Goal: Information Seeking & Learning: Find specific fact

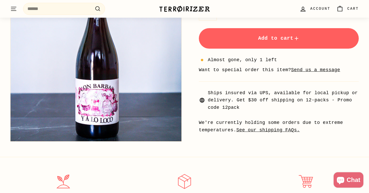
scroll to position [12, 0]
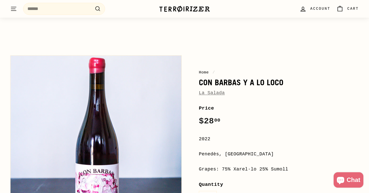
click at [220, 77] on div "Home / Con Barbas Y A Lo Loco [PERSON_NAME]" at bounding box center [279, 82] width 160 height 27
click at [232, 90] on div "La Salada" at bounding box center [279, 92] width 160 height 7
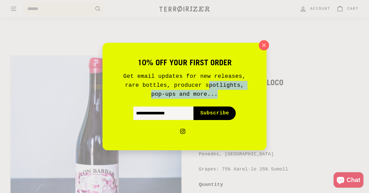
drag, startPoint x: 232, startPoint y: 94, endPoint x: 212, endPoint y: 88, distance: 20.8
click at [210, 89] on p "Get email updates for new releases, rare bottles, producer spotlights, pop-ups …" at bounding box center [184, 85] width 133 height 27
click at [265, 46] on icon "button" at bounding box center [264, 45] width 8 height 8
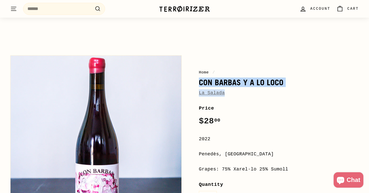
drag, startPoint x: 230, startPoint y: 95, endPoint x: 196, endPoint y: 81, distance: 36.5
click at [196, 81] on div "Home / Con Barbas Y A Lo Loco [PERSON_NAME] Price Regular price $28 00 $28.00 /…" at bounding box center [272, 184] width 171 height 262
copy div "Con Barbas Y A Lo Loco [PERSON_NAME]"
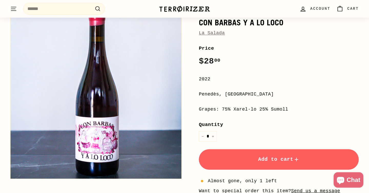
scroll to position [70, 0]
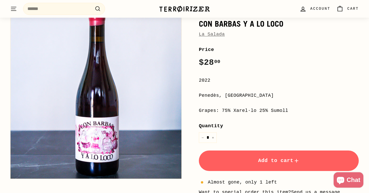
click at [287, 103] on div "**********" at bounding box center [279, 151] width 160 height 211
drag, startPoint x: 291, startPoint y: 111, endPoint x: 223, endPoint y: 109, distance: 68.1
click at [223, 109] on div "Grapes: 75% Xarel·lo 25% Sumoll" at bounding box center [279, 110] width 160 height 7
copy div "75% Xarel·lo 25% Sumoll"
